Goal: Task Accomplishment & Management: Manage account settings

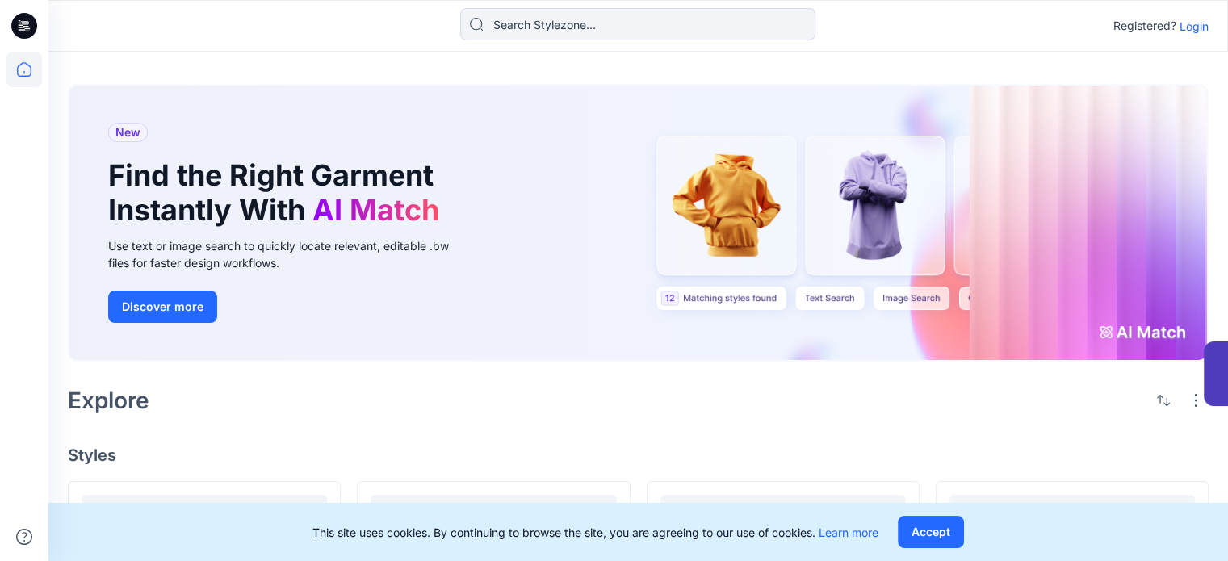
click at [1195, 19] on p "Login" at bounding box center [1193, 26] width 29 height 17
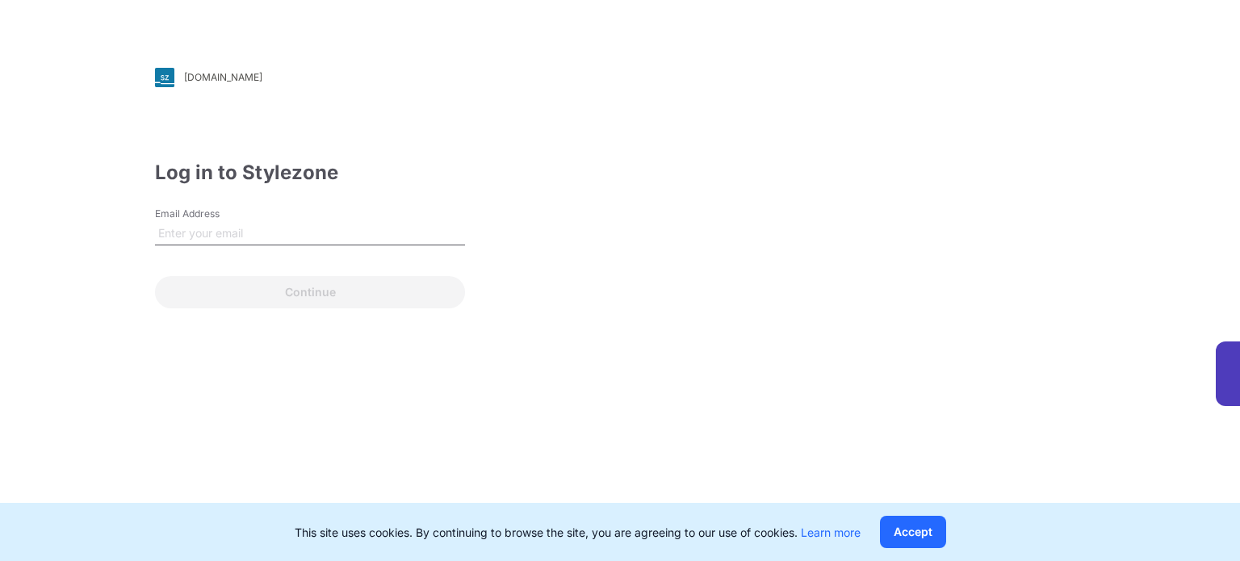
click at [395, 228] on input "Email Address" at bounding box center [310, 233] width 310 height 24
type input "[PERSON_NAME][EMAIL_ADDRESS][DOMAIN_NAME]"
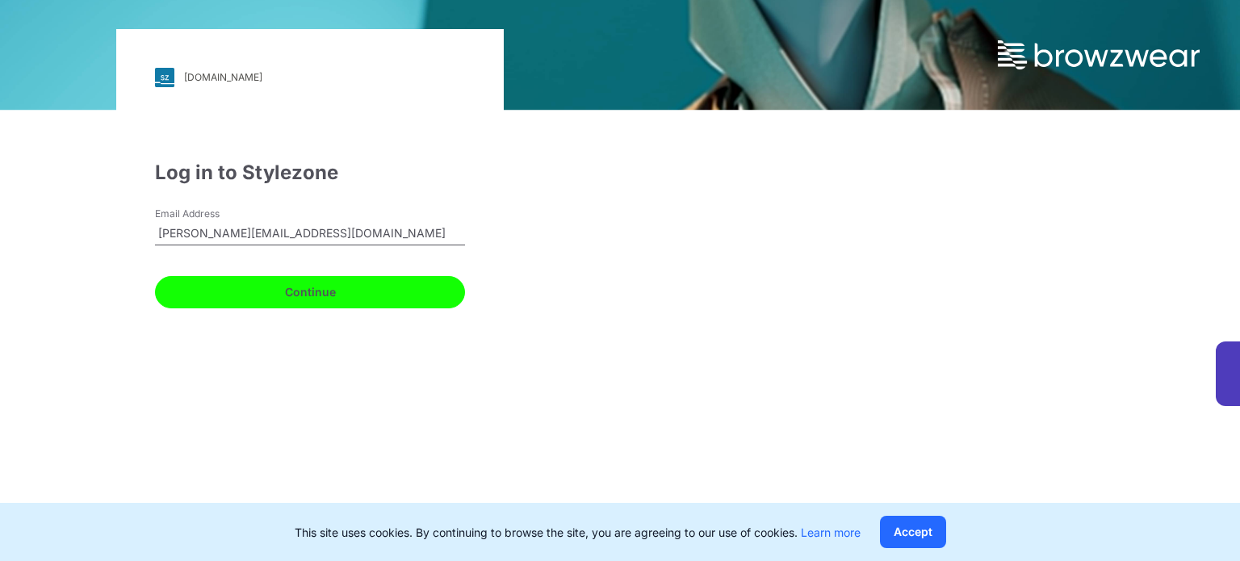
click at [353, 291] on button "Continue" at bounding box center [310, 292] width 310 height 32
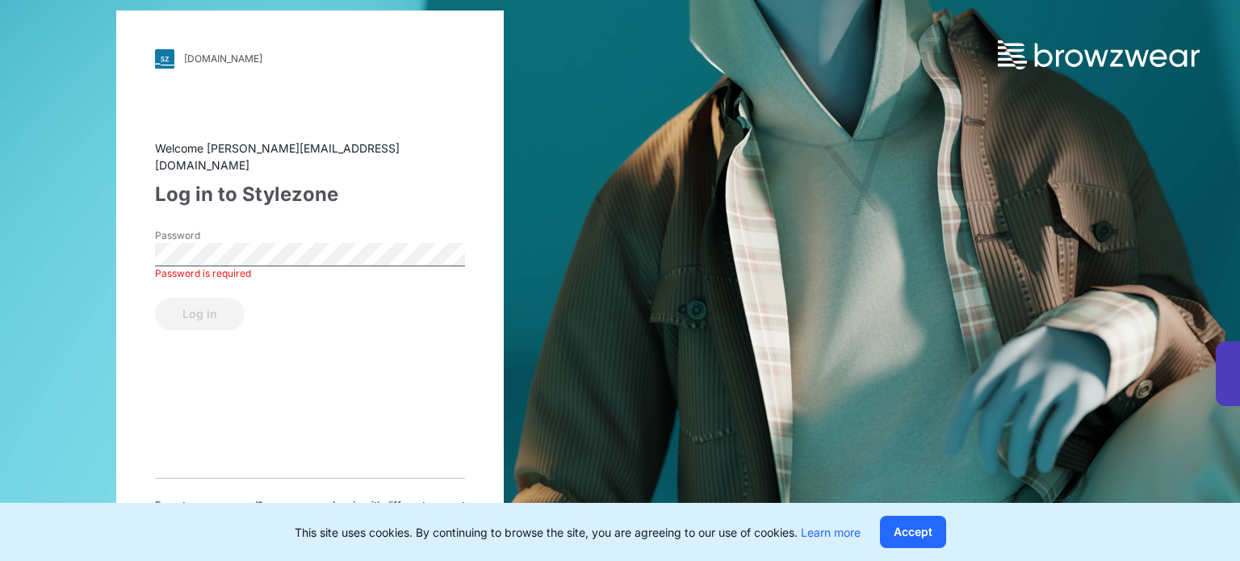
click at [238, 498] on span "Forget your password?" at bounding box center [209, 505] width 108 height 15
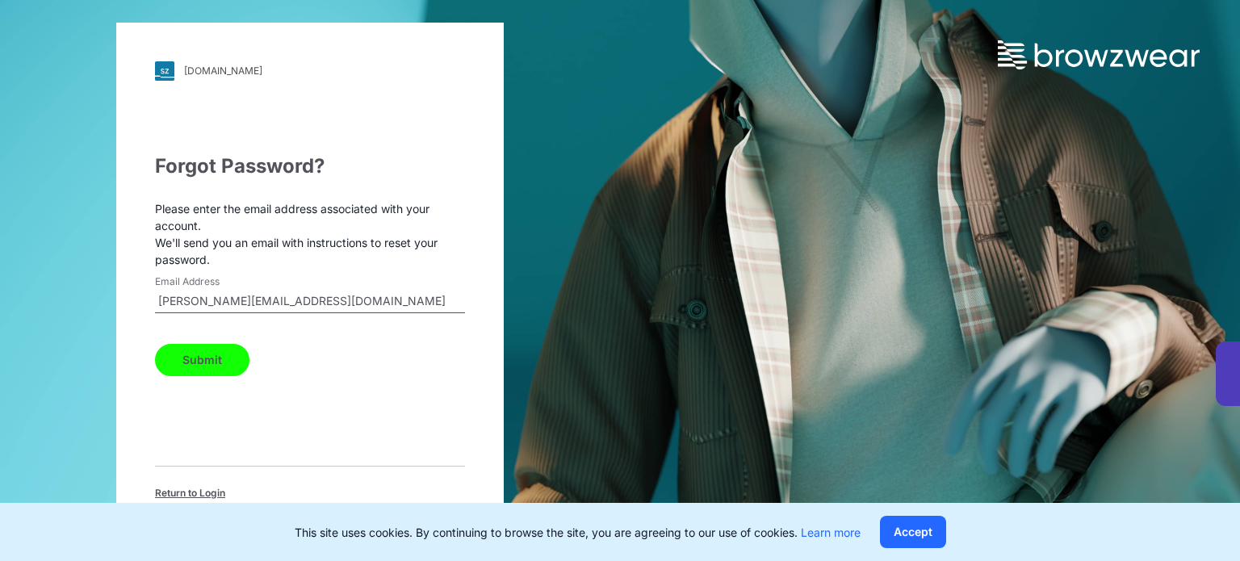
click at [219, 355] on button "Submit" at bounding box center [202, 360] width 94 height 32
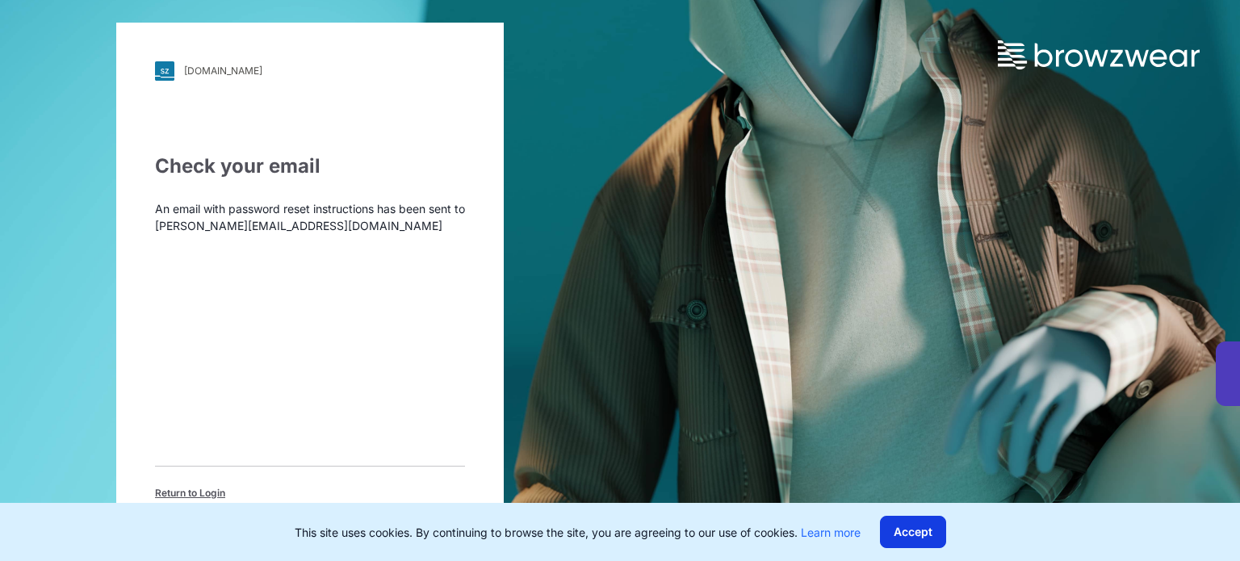
click at [906, 537] on button "Accept" at bounding box center [913, 532] width 66 height 32
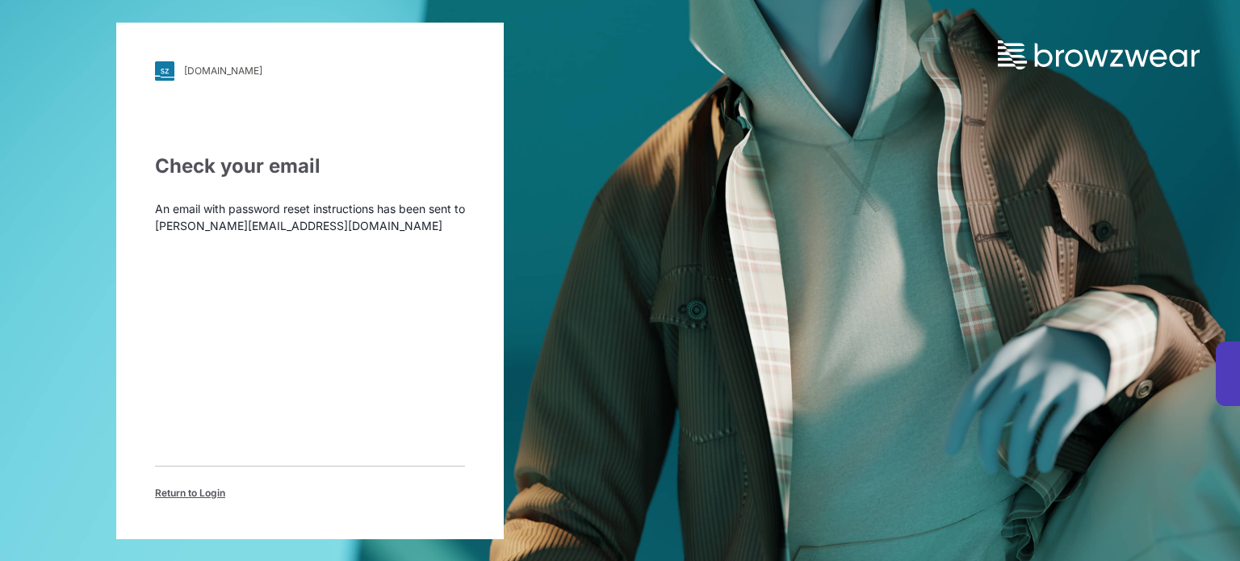
click at [200, 491] on span "Return to Login" at bounding box center [190, 493] width 70 height 15
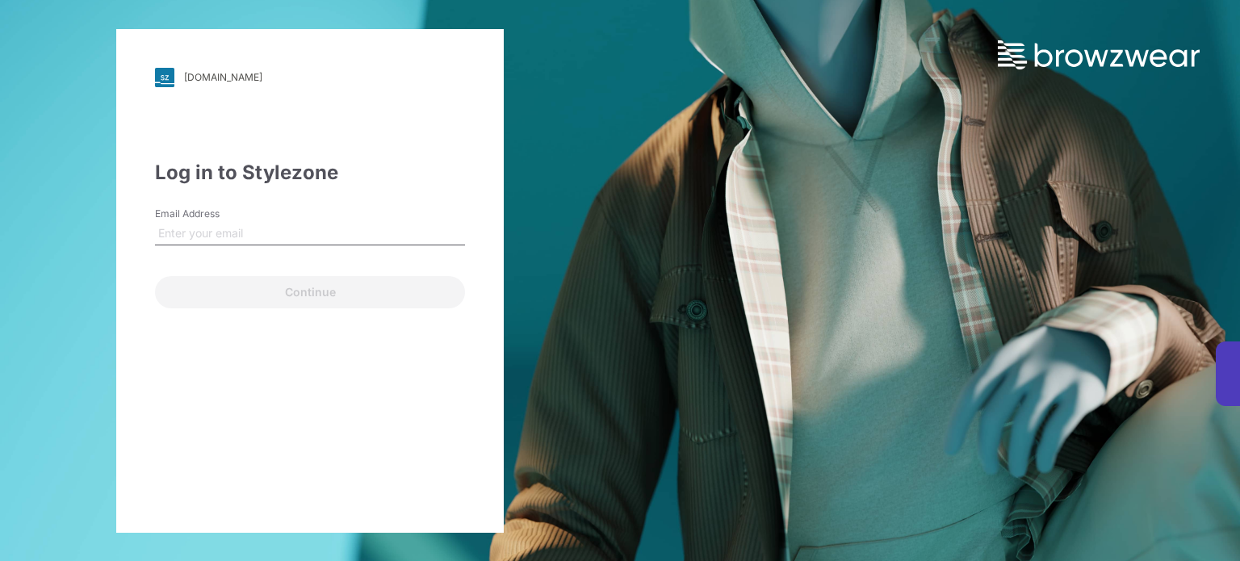
click at [299, 233] on input "Email Address" at bounding box center [310, 233] width 310 height 24
type input "[PERSON_NAME][EMAIL_ADDRESS][DOMAIN_NAME]"
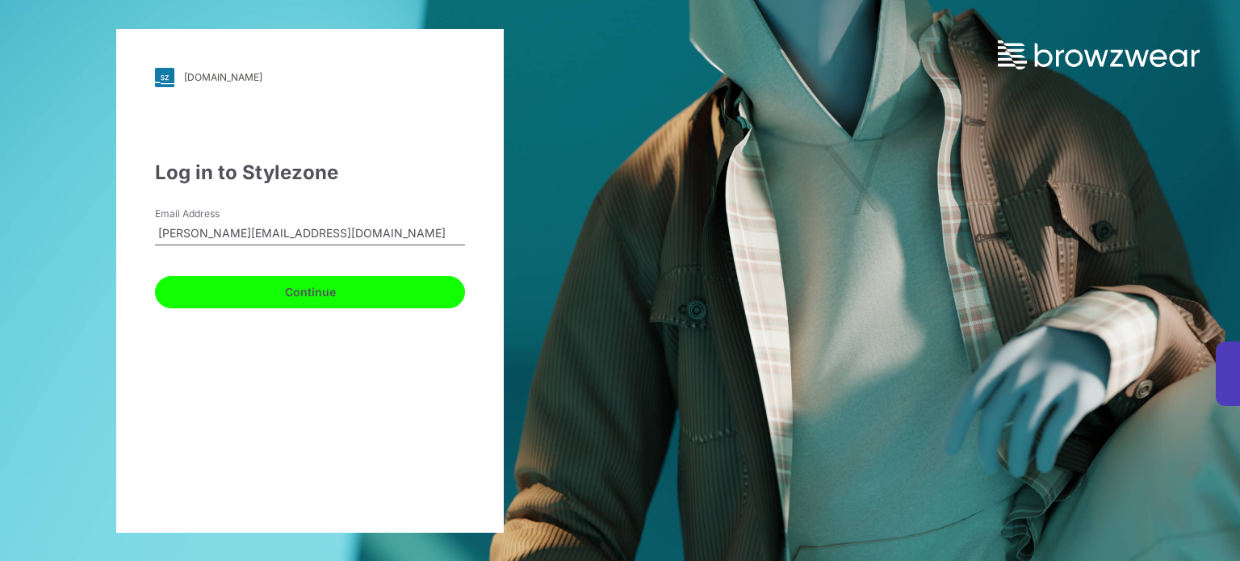
click at [306, 298] on button "Continue" at bounding box center [310, 292] width 310 height 32
